Goal: Information Seeking & Learning: Learn about a topic

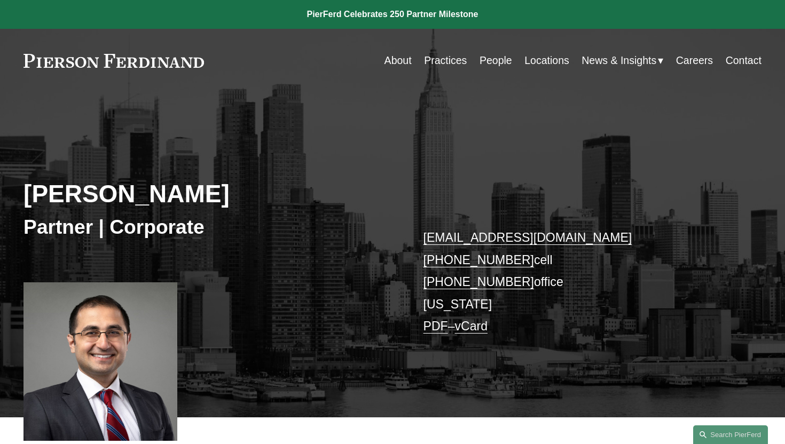
click at [161, 62] on link at bounding box center [113, 61] width 180 height 14
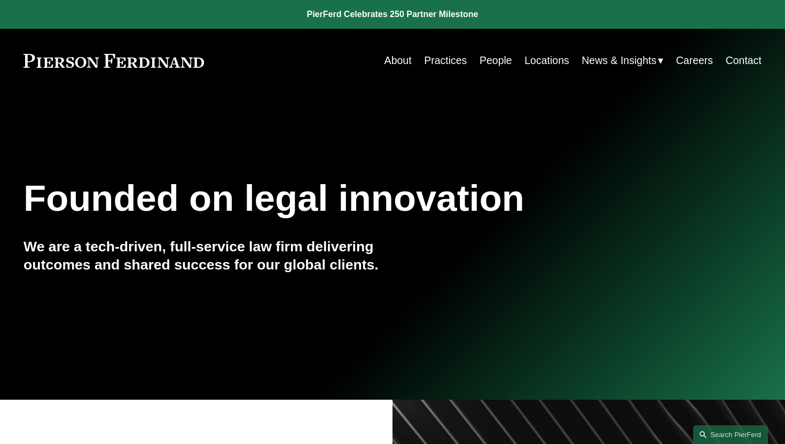
click at [445, 62] on link "Practices" at bounding box center [445, 60] width 43 height 21
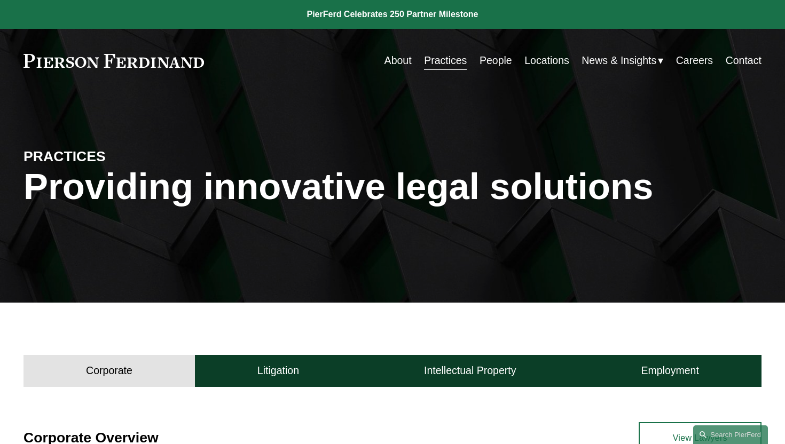
click at [489, 61] on link "People" at bounding box center [495, 60] width 33 height 21
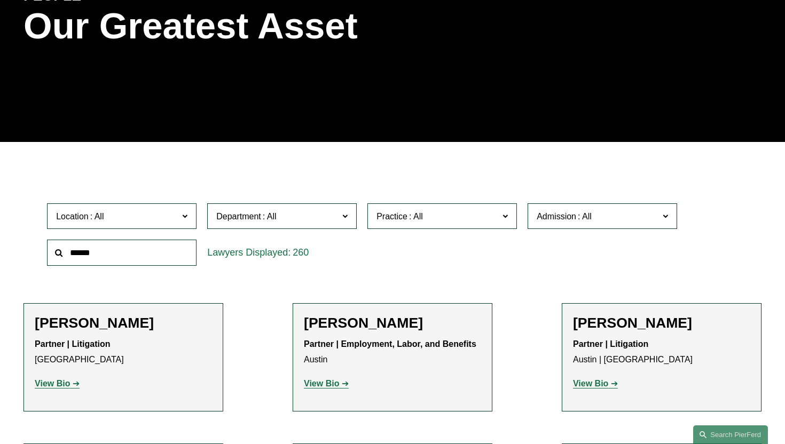
scroll to position [166, 0]
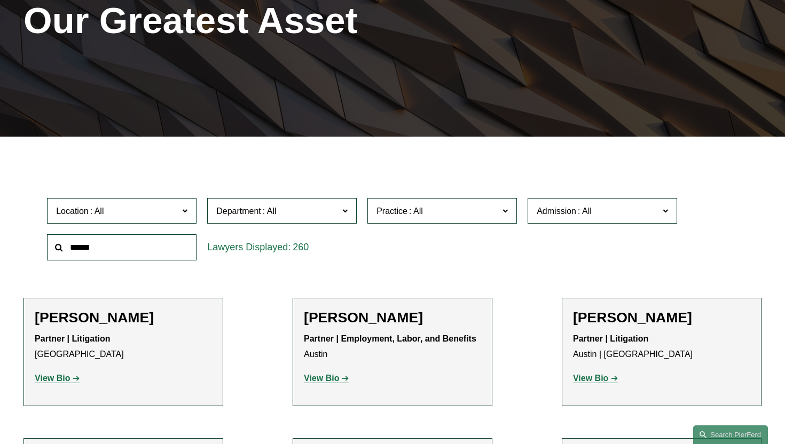
click at [283, 202] on label "Department" at bounding box center [281, 211] width 149 height 26
click at [0, 0] on link "Corporate" at bounding box center [0, 0] width 0 height 0
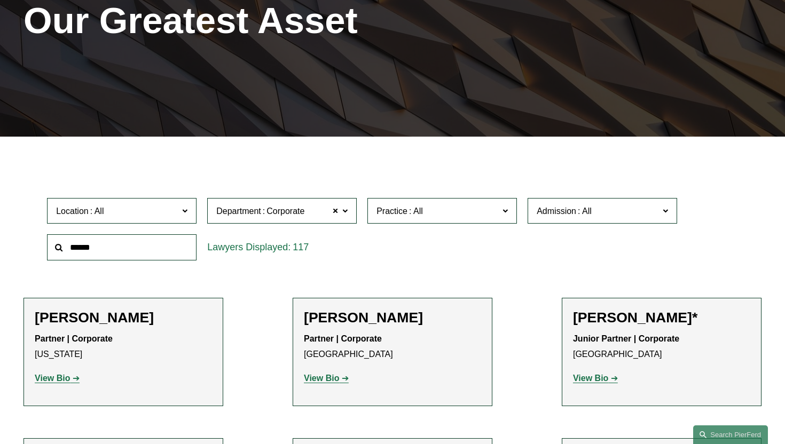
click at [399, 211] on span "Practice" at bounding box center [391, 211] width 31 height 9
click at [130, 218] on span "Location" at bounding box center [117, 211] width 122 height 14
click at [565, 218] on label "Admission" at bounding box center [601, 211] width 149 height 26
click at [756, 201] on div "Location All Atlanta Austin Boston Charlotte Chicago Cincinnati Cleveland Colum…" at bounding box center [392, 229] width 738 height 73
